Goal: Transaction & Acquisition: Purchase product/service

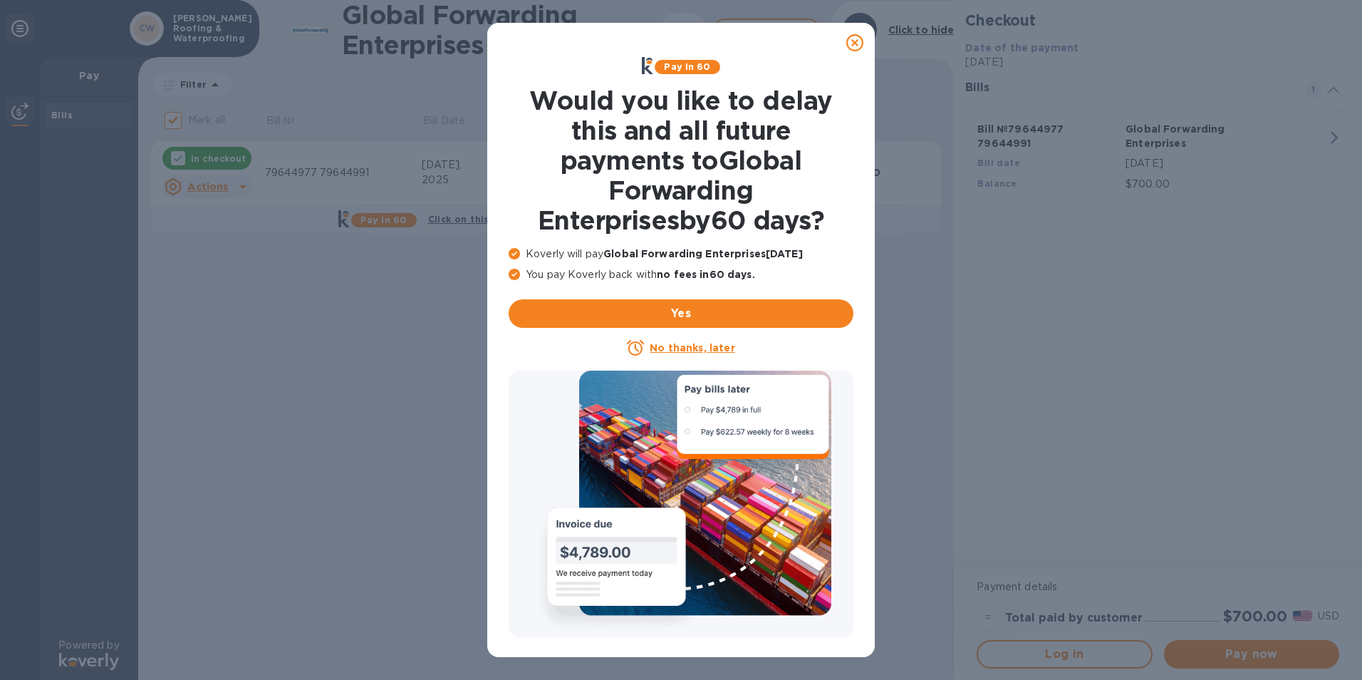
click at [693, 345] on u "No thanks, later" at bounding box center [692, 347] width 85 height 11
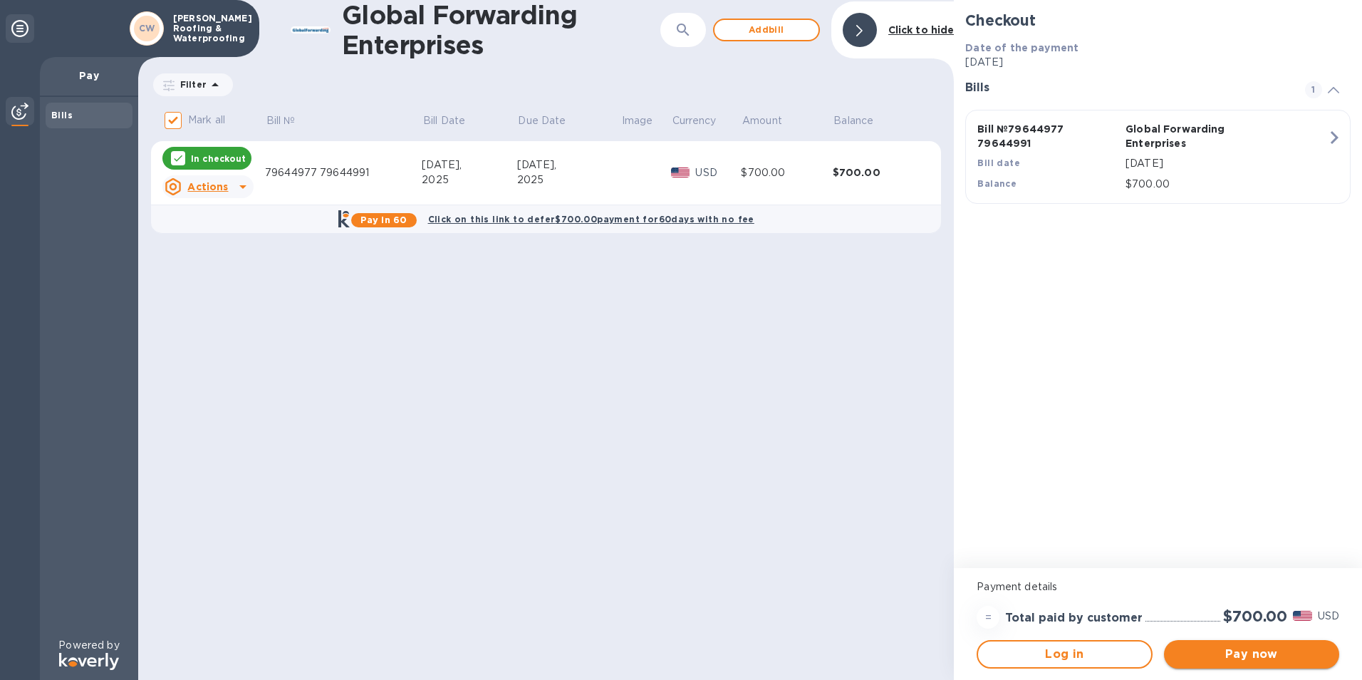
click at [1262, 658] on span "Pay now" at bounding box center [1252, 654] width 152 height 17
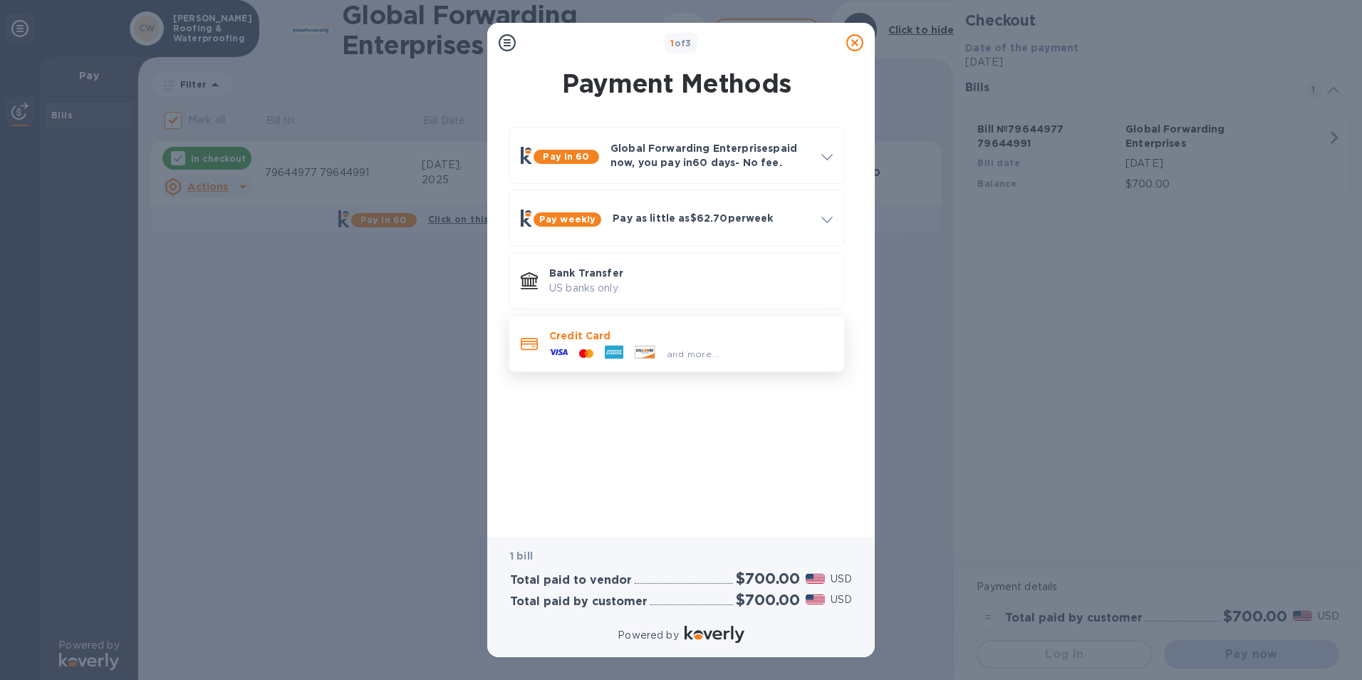
click at [608, 362] on div at bounding box center [614, 353] width 30 height 21
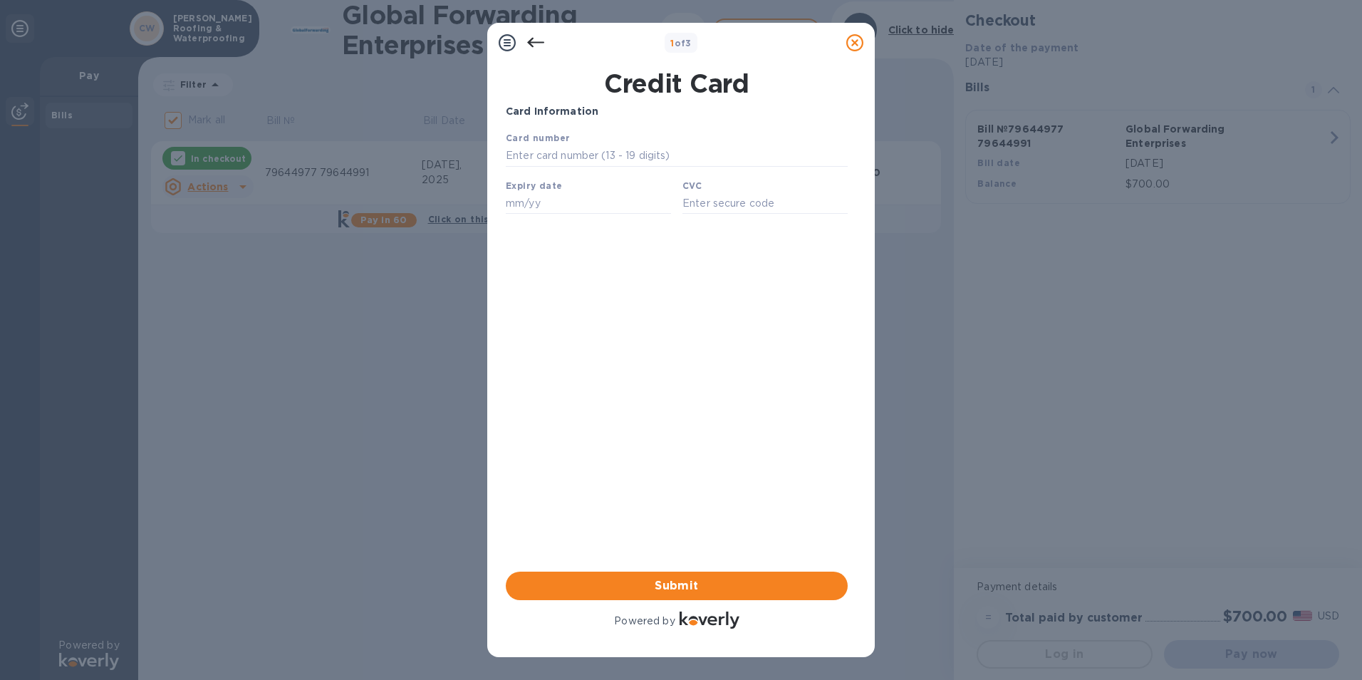
click at [650, 140] on div "Card number" at bounding box center [676, 149] width 353 height 48
click at [649, 152] on input "text" at bounding box center [677, 155] width 342 height 21
type input "[CREDIT_CARD_NUMBER]"
click at [607, 203] on input "text" at bounding box center [588, 202] width 165 height 21
type input "12/25"
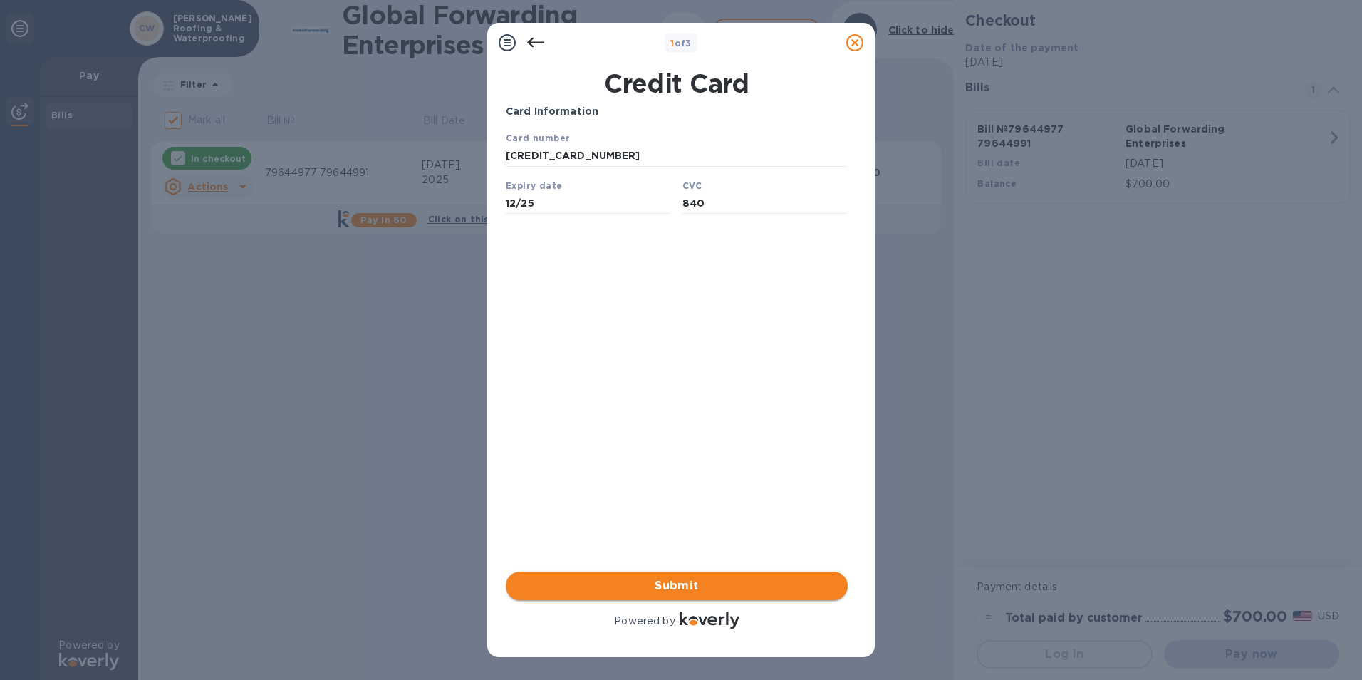
type input "840"
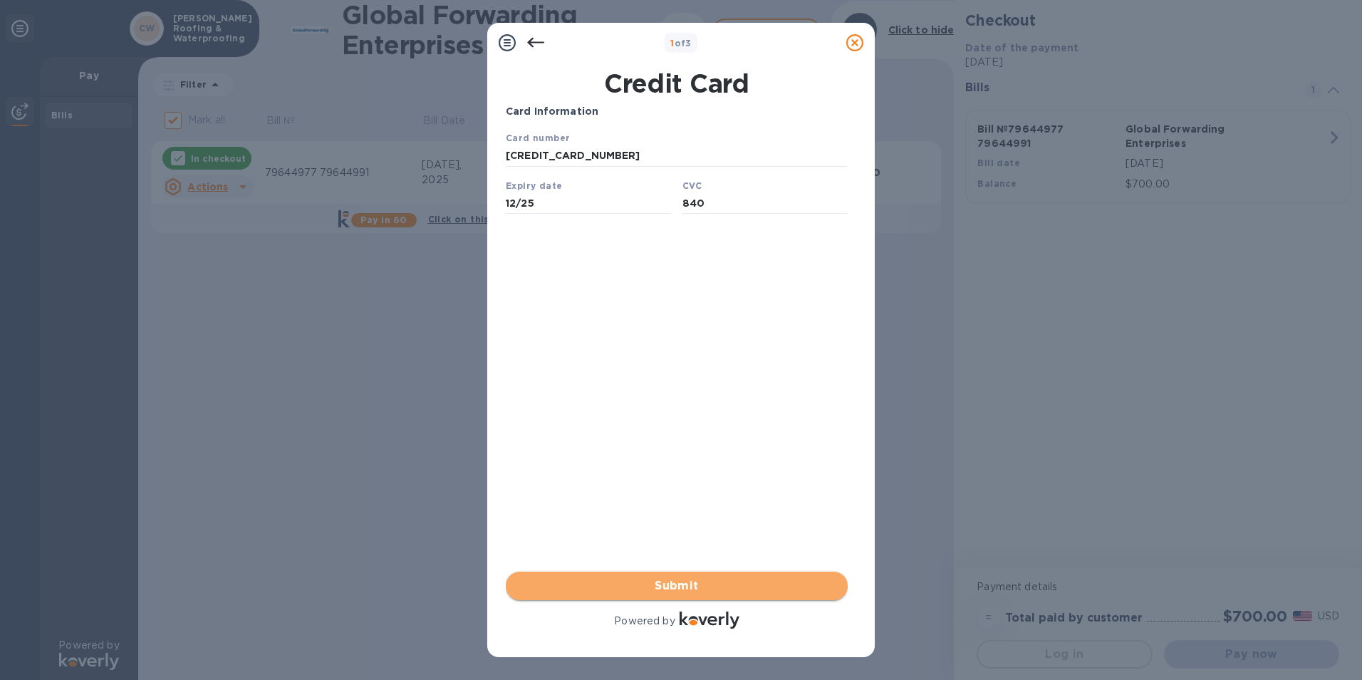
click at [709, 581] on span "Submit" at bounding box center [676, 585] width 319 height 17
